Goal: Obtain resource: Download file/media

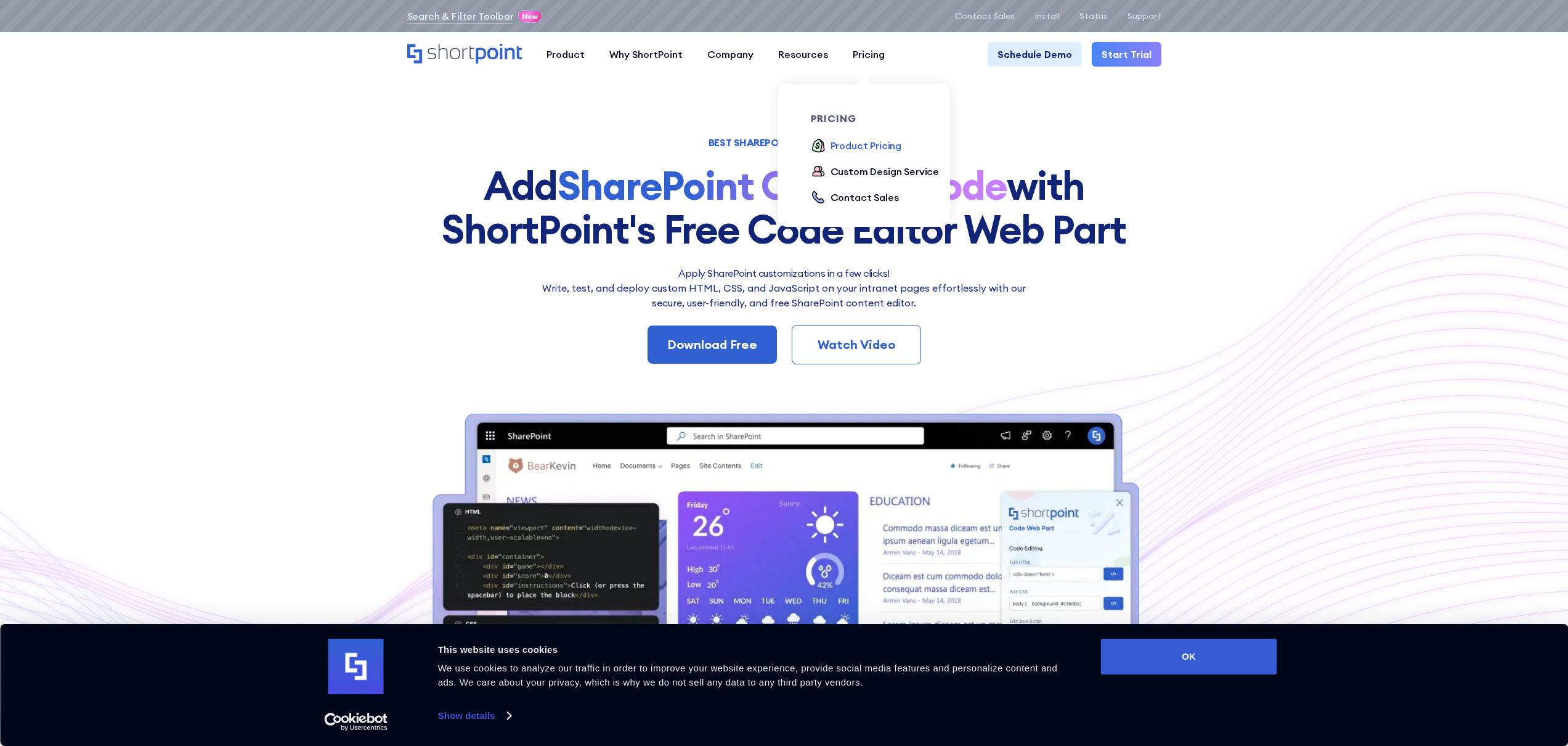
click at [851, 149] on div "Product Pricing" at bounding box center [866, 146] width 72 height 15
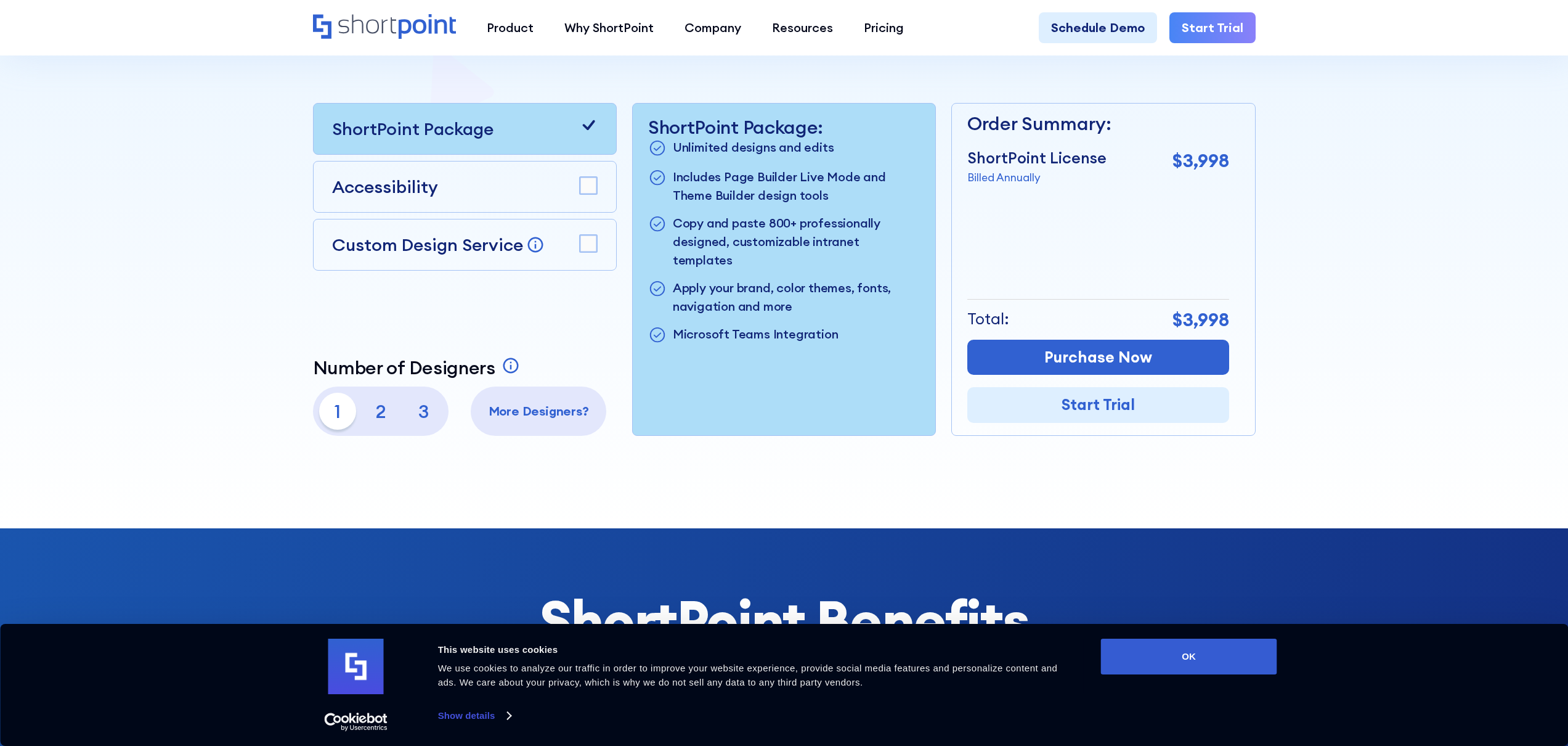
scroll to position [317, 0]
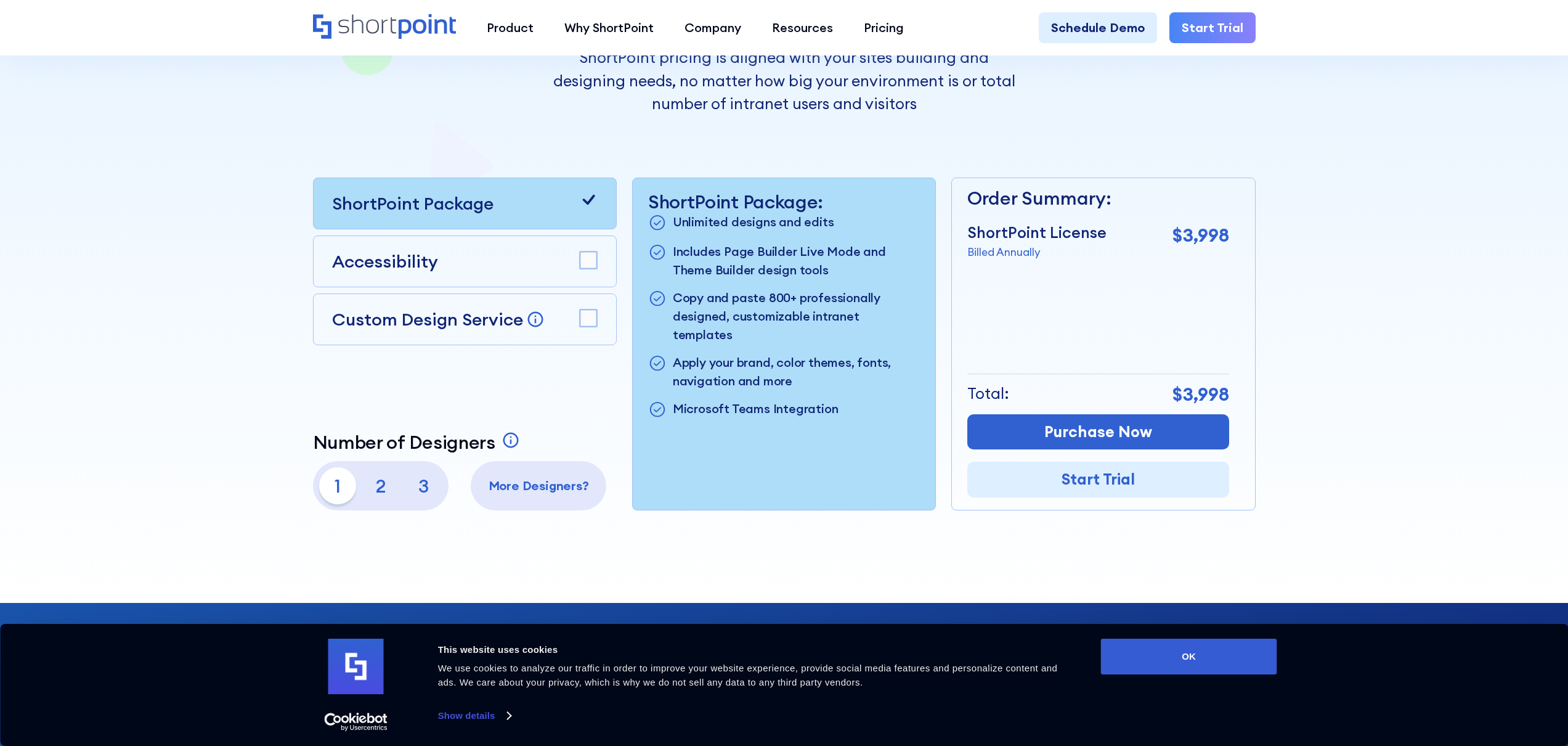
click at [591, 198] on icon at bounding box center [588, 199] width 12 height 10
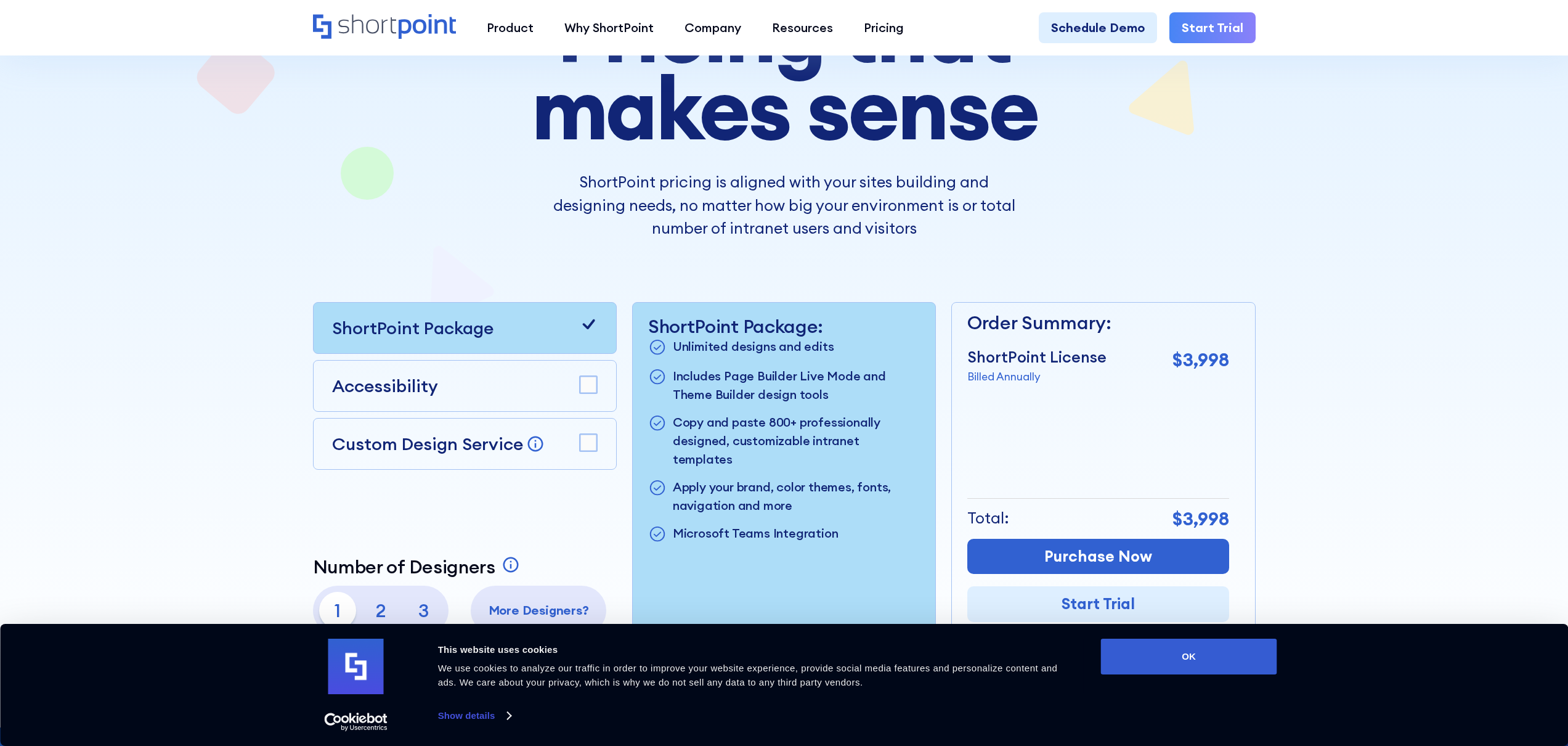
scroll to position [183, 0]
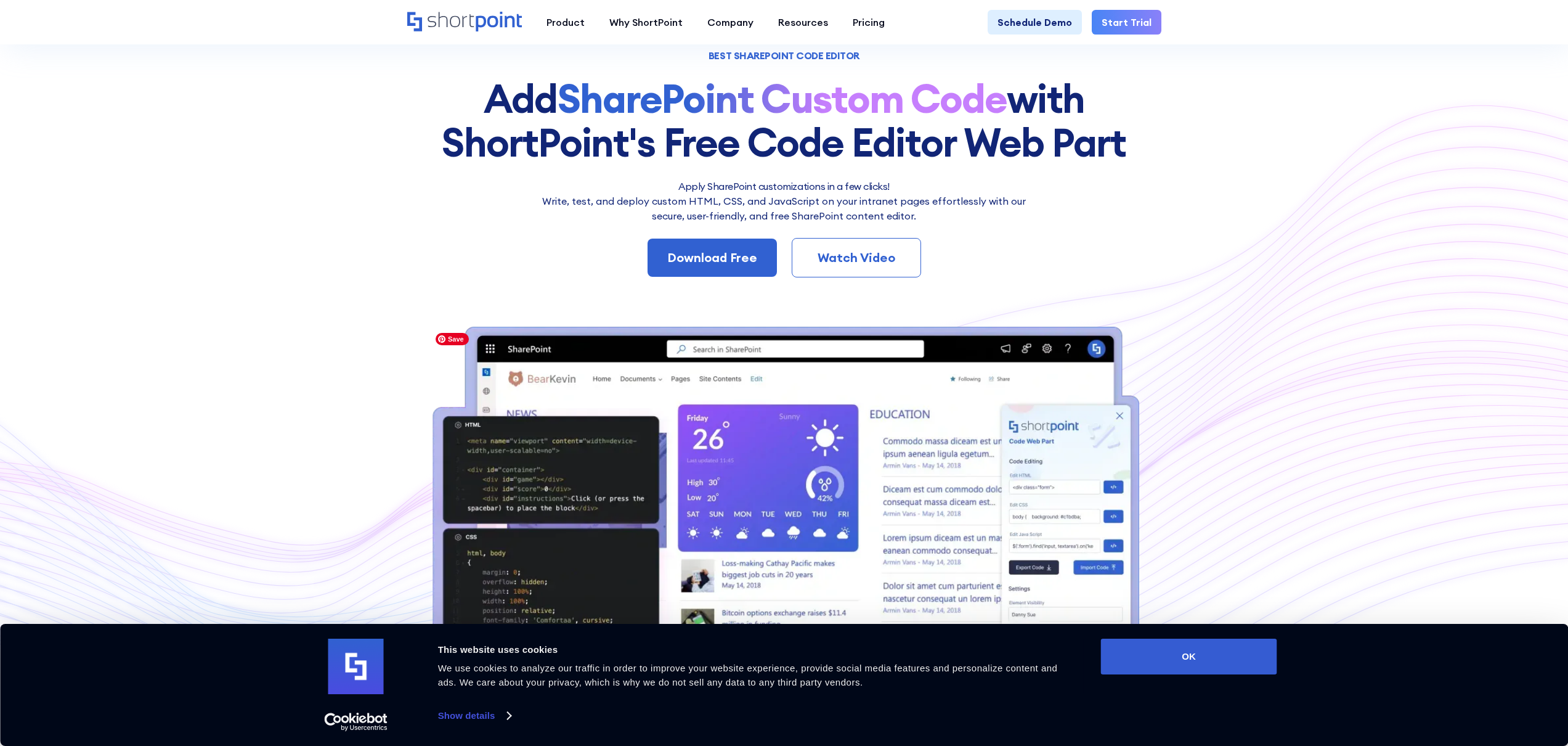
scroll to position [85, 0]
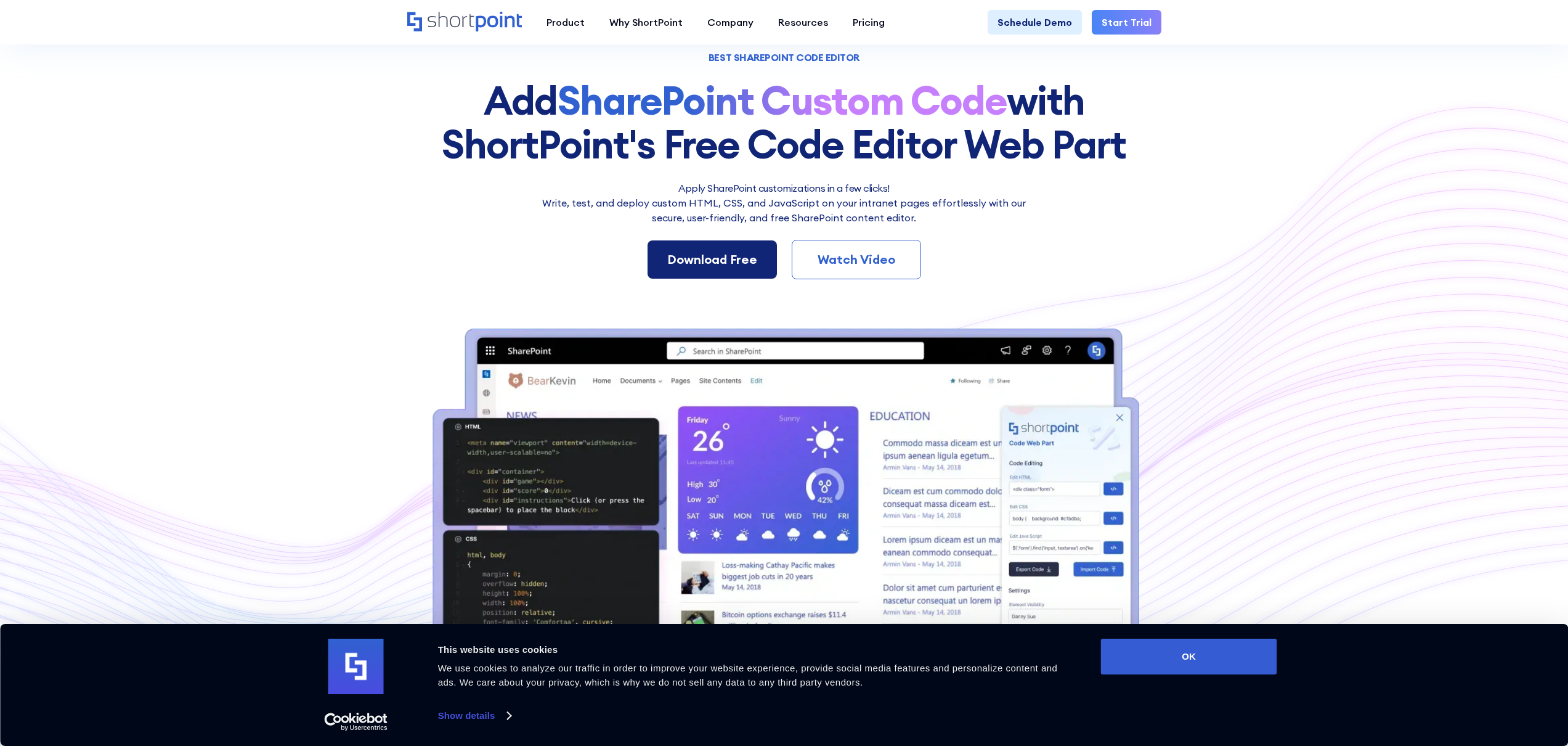
click at [743, 266] on div "Download Free" at bounding box center [712, 259] width 90 height 19
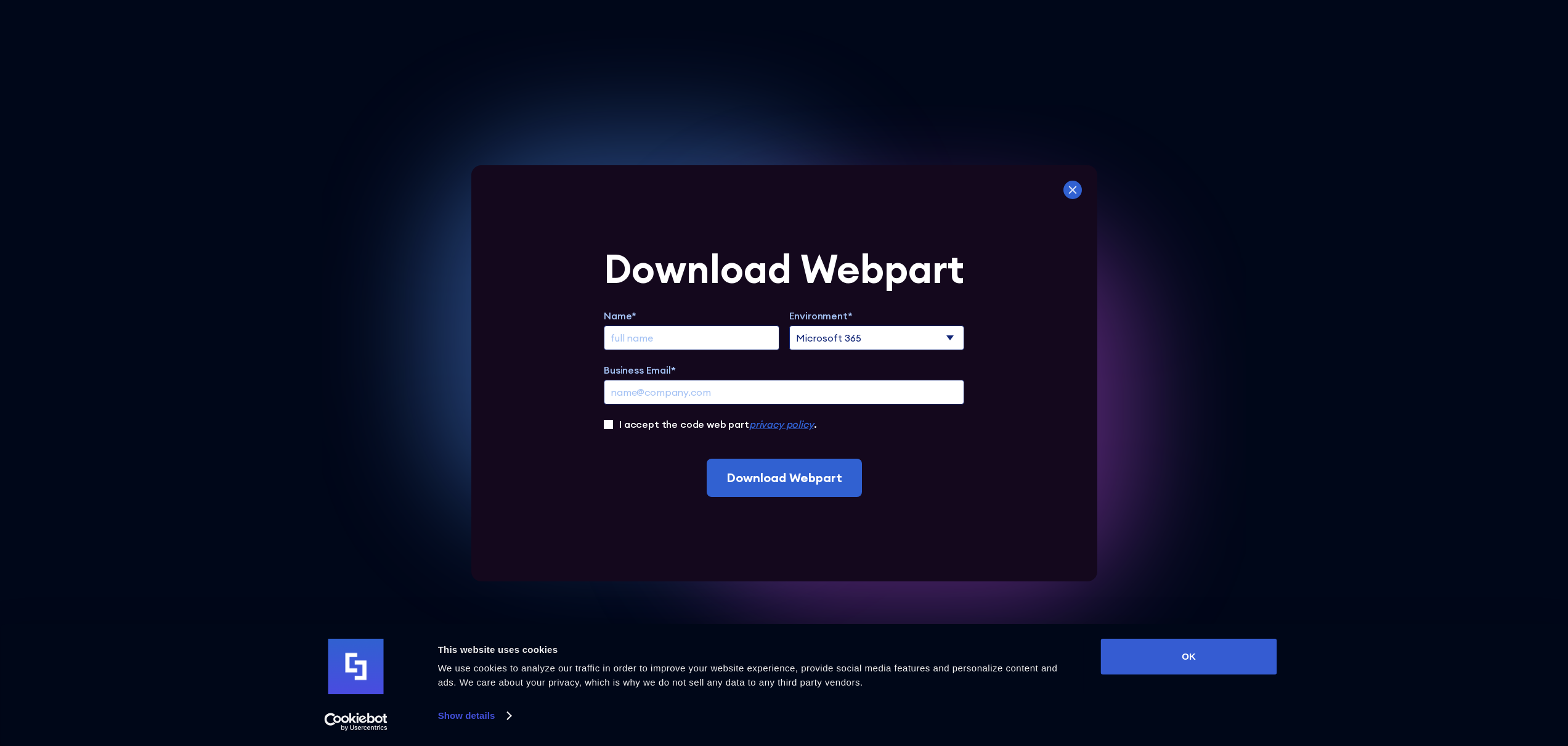
click at [1078, 193] on icon at bounding box center [1072, 190] width 19 height 19
